Goal: Communication & Community: Answer question/provide support

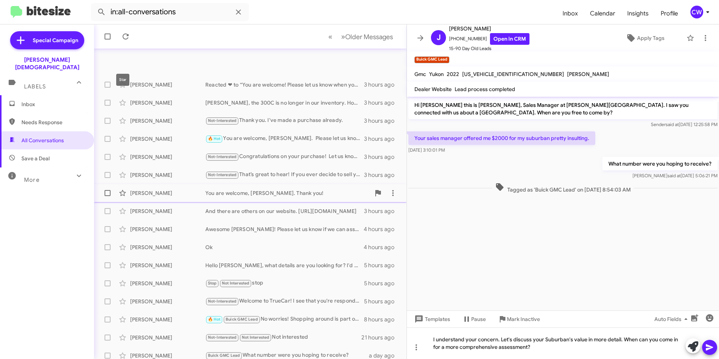
scroll to position [78, 0]
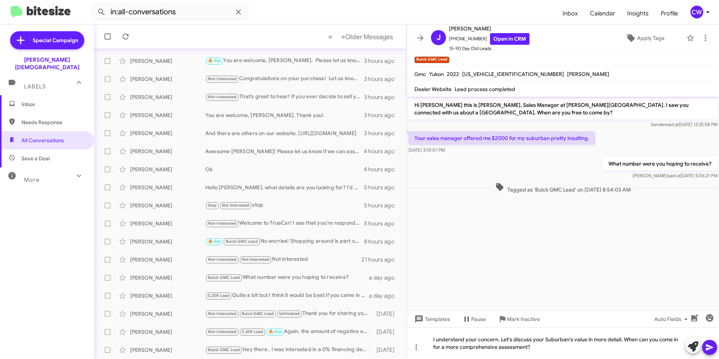
click at [39, 100] on span "Inbox" at bounding box center [53, 104] width 64 height 8
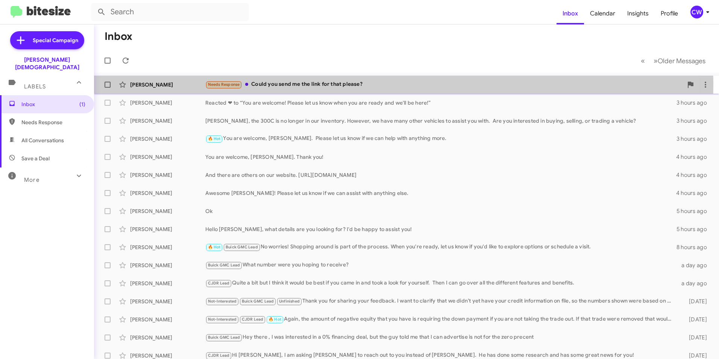
click at [324, 85] on div "Needs Response Could you send me the link for that please?" at bounding box center [444, 84] width 478 height 9
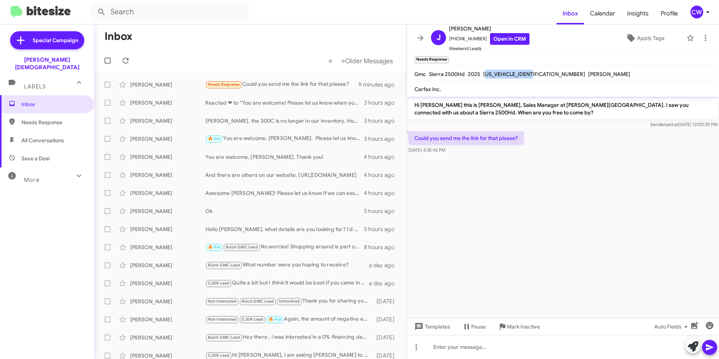
drag, startPoint x: 533, startPoint y: 73, endPoint x: 484, endPoint y: 69, distance: 48.7
click at [484, 69] on mat-toolbar "Gmc Sierra 2500Hd 2025 [US_VEHICLE_IDENTIFICATION_NUMBER] [PERSON_NAME]" at bounding box center [563, 74] width 312 height 15
click at [481, 72] on div "2025" at bounding box center [474, 74] width 15 height 9
drag, startPoint x: 482, startPoint y: 73, endPoint x: 534, endPoint y: 79, distance: 51.9
click at [534, 79] on mat-toolbar "Gmc Sierra 2500Hd 2025 [US_VEHICLE_IDENTIFICATION_NUMBER] [PERSON_NAME]" at bounding box center [563, 74] width 312 height 15
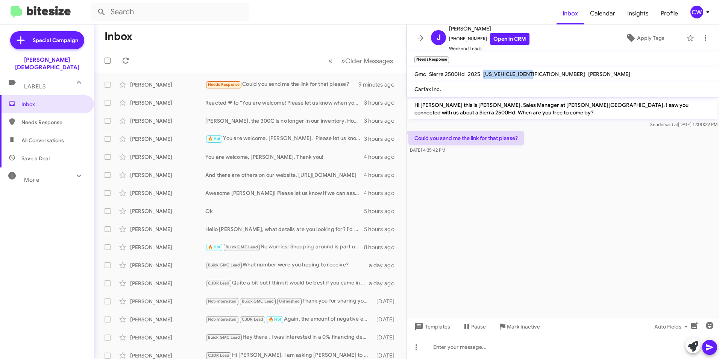
drag, startPoint x: 534, startPoint y: 79, endPoint x: 522, endPoint y: 72, distance: 13.9
copy span "[US_VEHICLE_IDENTIFICATION_NUMBER]"
click at [445, 348] on div at bounding box center [563, 347] width 312 height 24
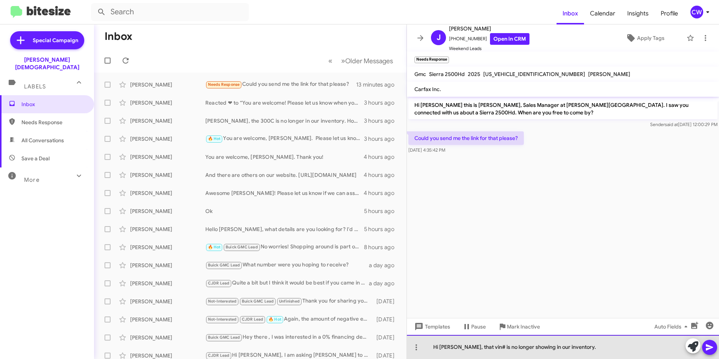
drag, startPoint x: 579, startPoint y: 351, endPoint x: 574, endPoint y: 349, distance: 5.2
click at [578, 350] on div "Hi [PERSON_NAME], that vin# is no longer showing in our inventory." at bounding box center [563, 347] width 312 height 24
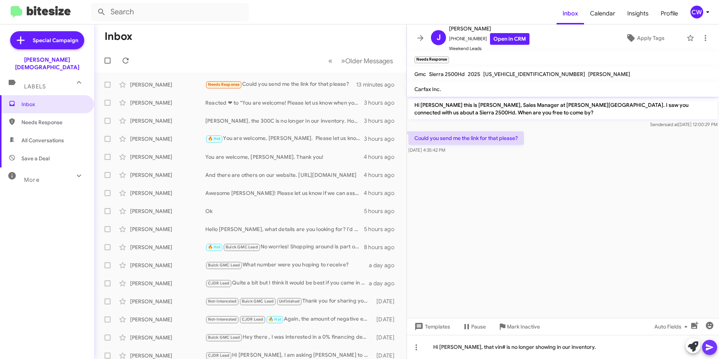
click at [712, 348] on icon at bounding box center [709, 347] width 7 height 6
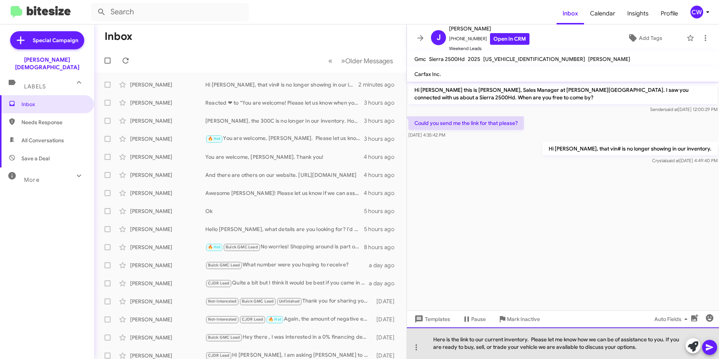
click at [644, 348] on div "Here is the link to our current inventory. Please let me know how we can be of …" at bounding box center [563, 343] width 312 height 32
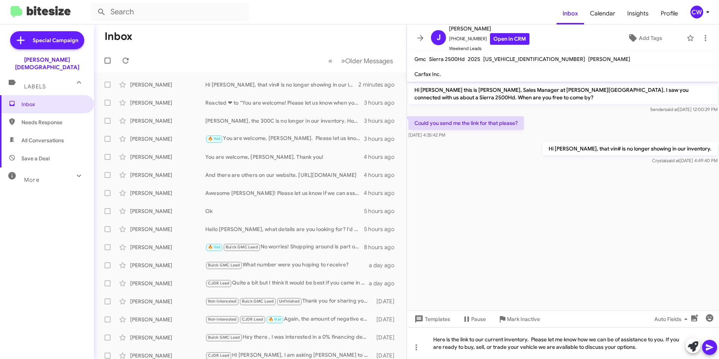
click at [707, 347] on icon at bounding box center [709, 347] width 9 height 9
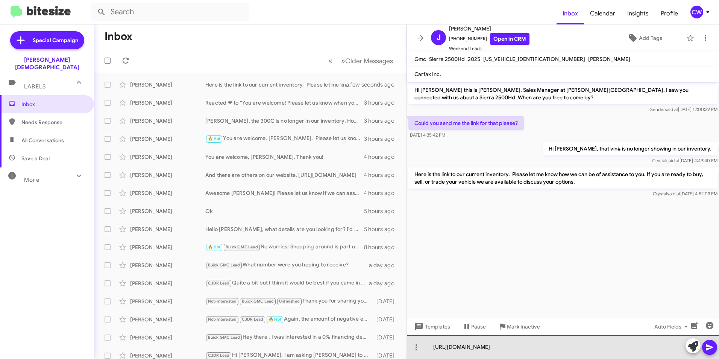
click at [584, 349] on div "[URL][DOMAIN_NAME]" at bounding box center [563, 347] width 312 height 24
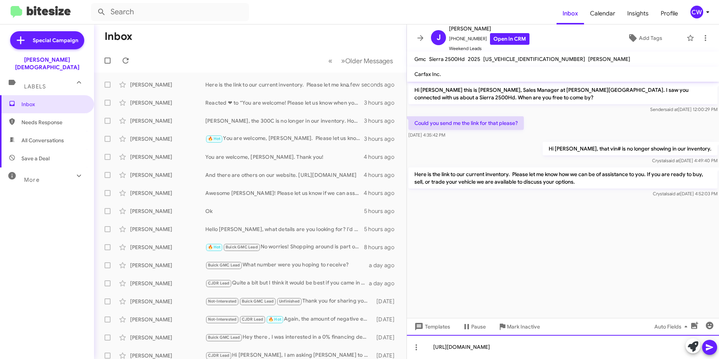
click at [580, 347] on div "[URL][DOMAIN_NAME]" at bounding box center [563, 347] width 312 height 24
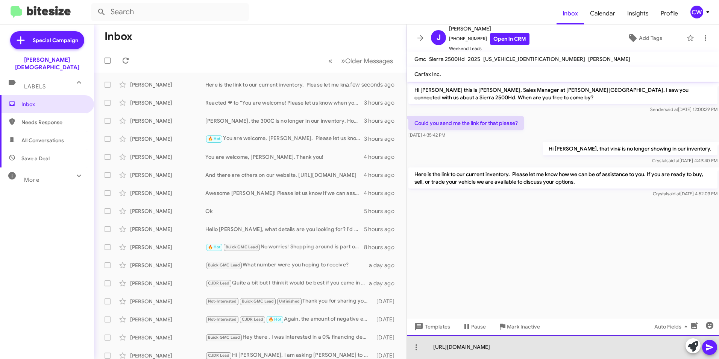
click at [593, 347] on div "[URL][DOMAIN_NAME]" at bounding box center [563, 347] width 312 height 24
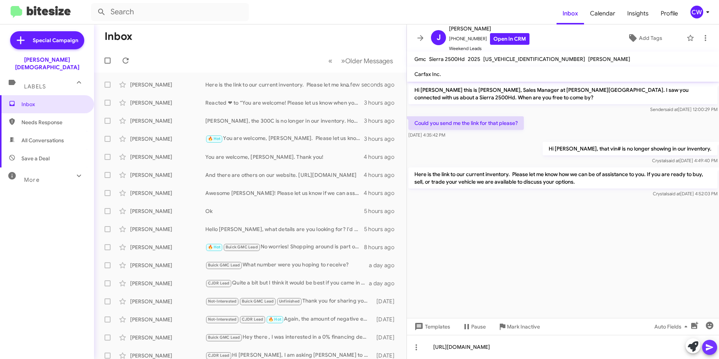
click at [708, 350] on icon at bounding box center [709, 347] width 7 height 6
